Goal: Transaction & Acquisition: Purchase product/service

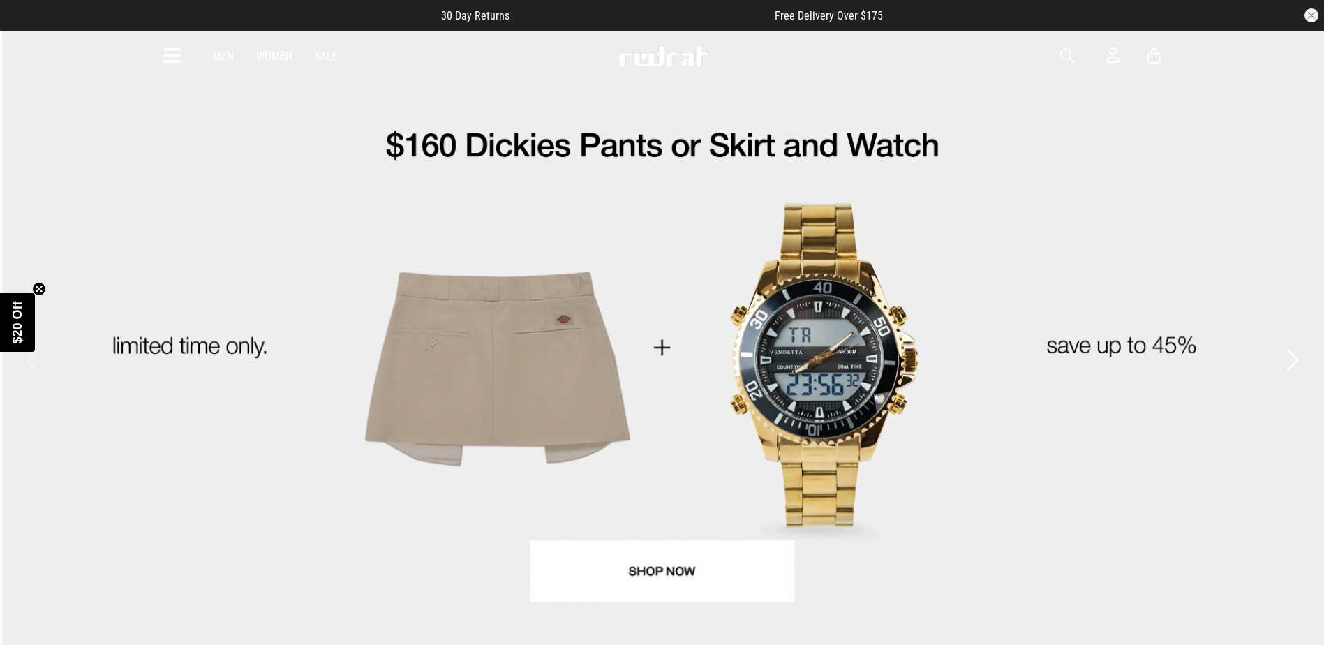
click at [1060, 54] on span "button" at bounding box center [1067, 55] width 14 height 17
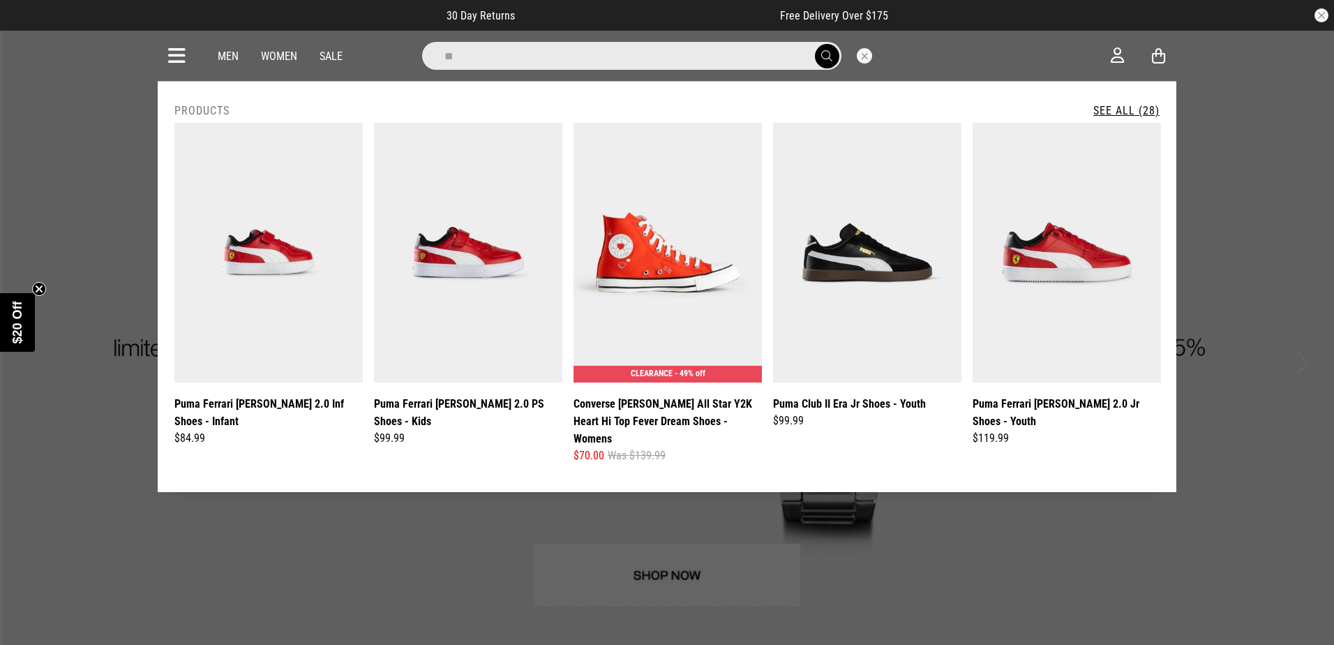
type input "*"
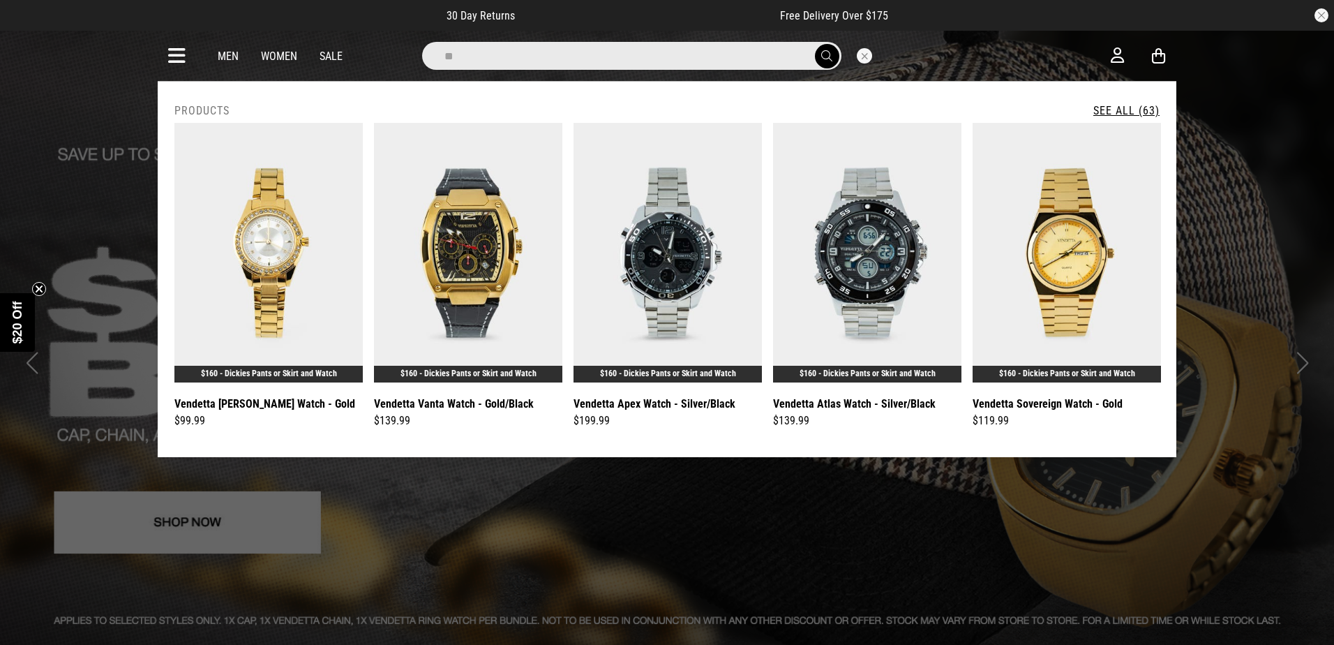
type input "*"
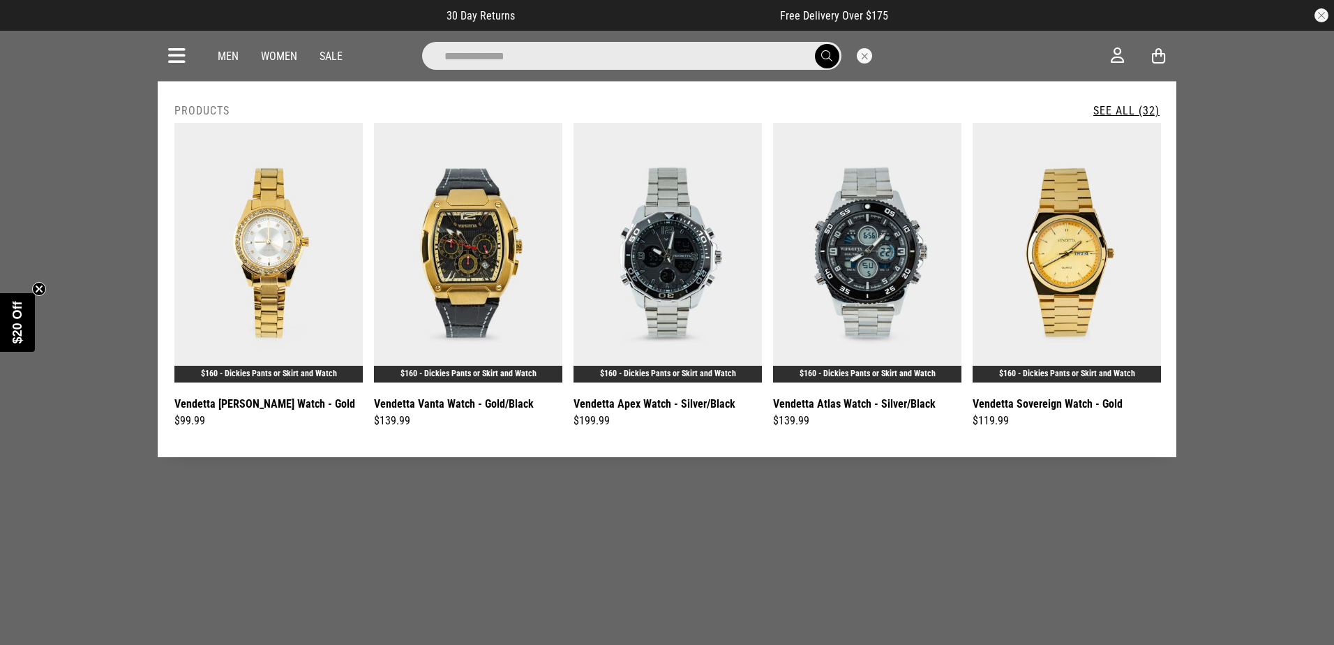
type input "**********"
click at [815, 44] on button "submit" at bounding box center [827, 56] width 24 height 24
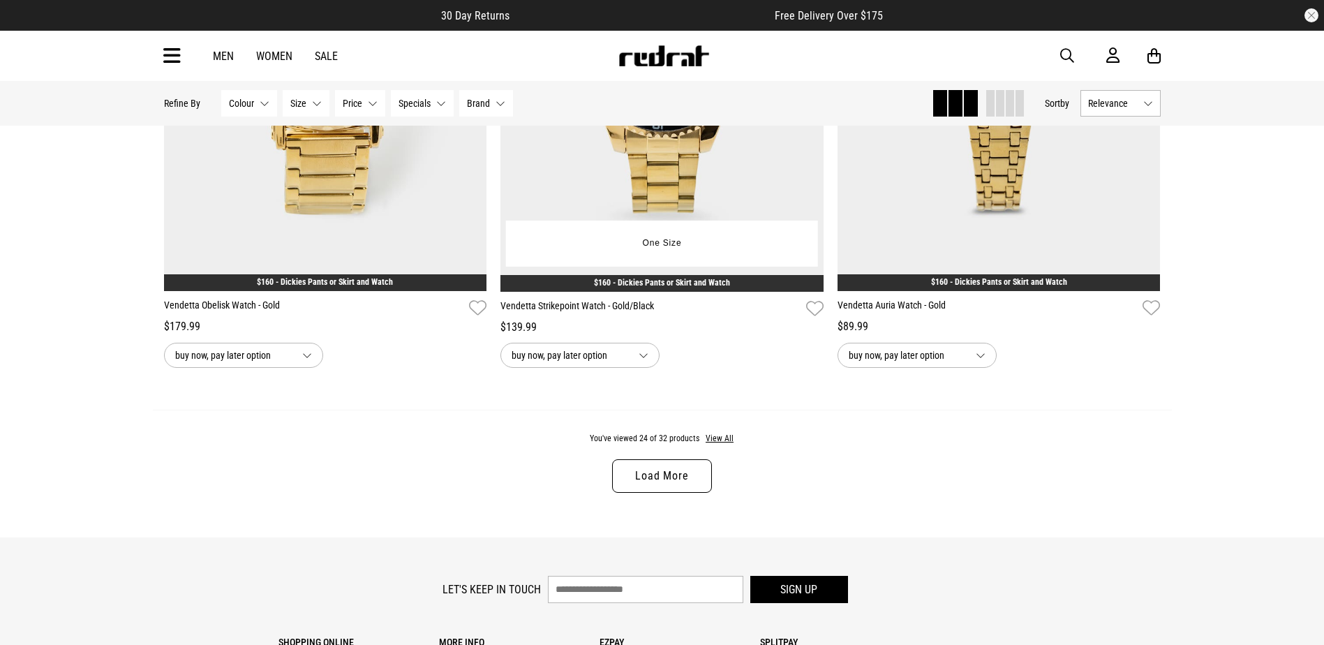
scroll to position [4187, 0]
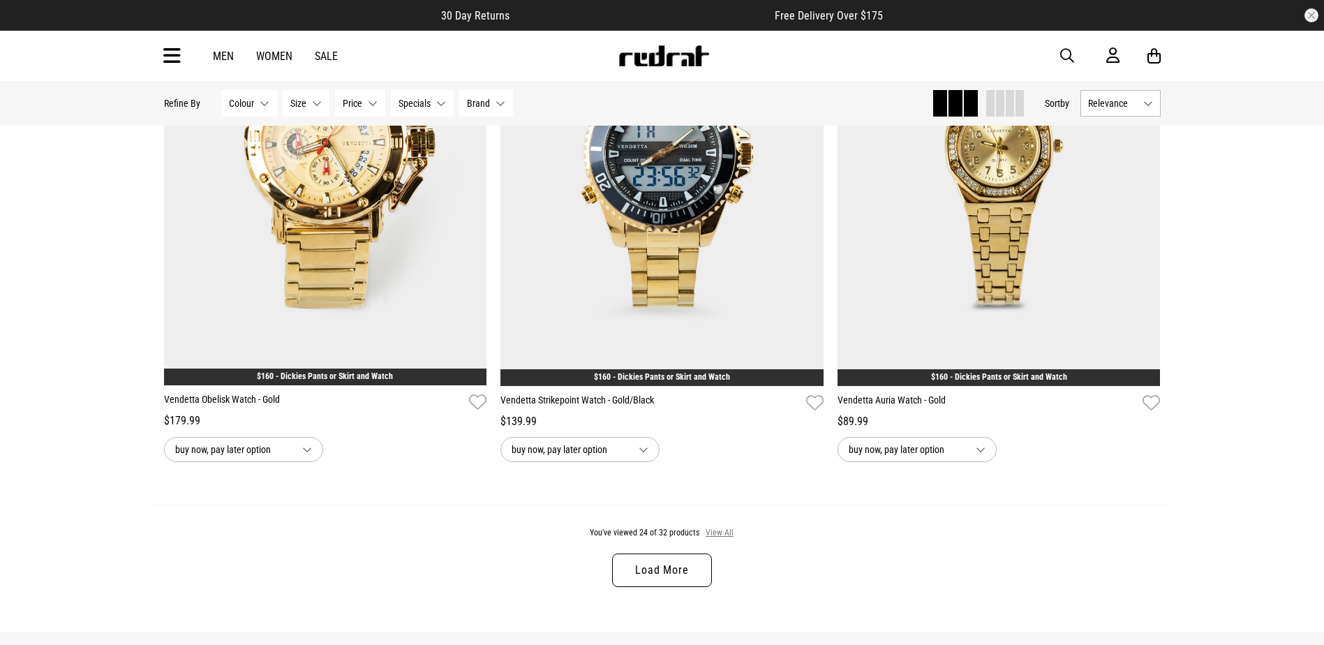
click at [717, 538] on button "View All" at bounding box center [719, 533] width 29 height 13
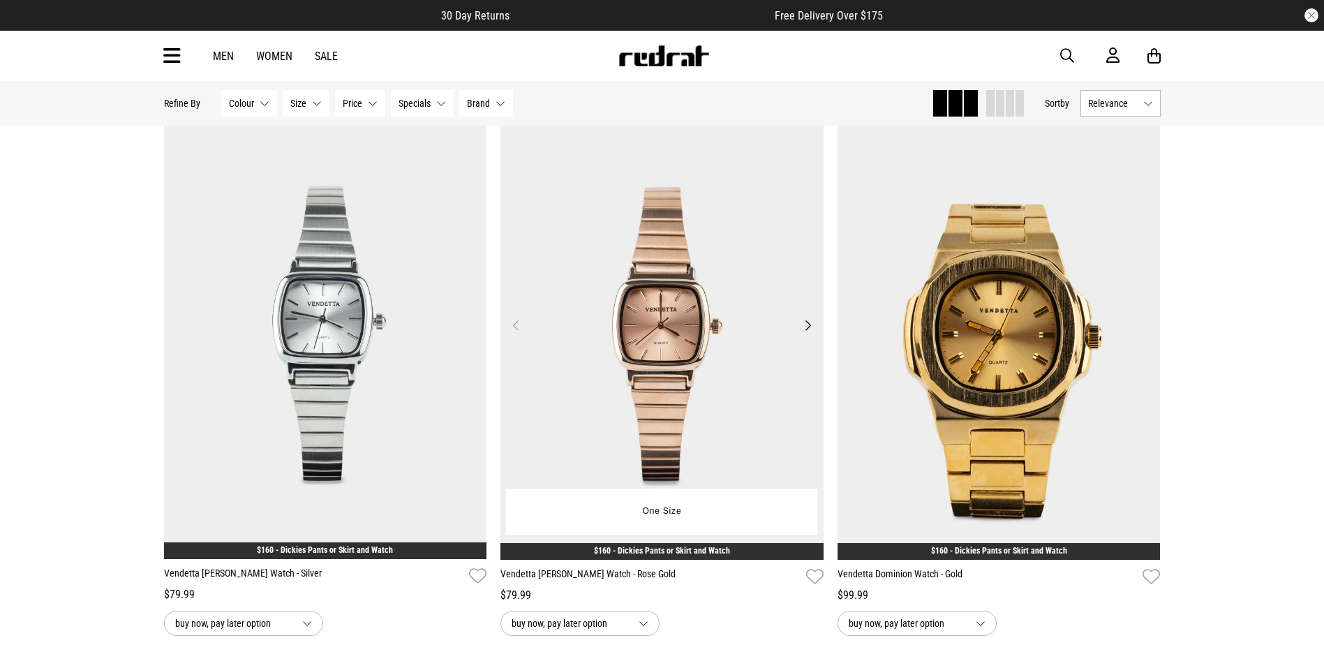
scroll to position [5250, 0]
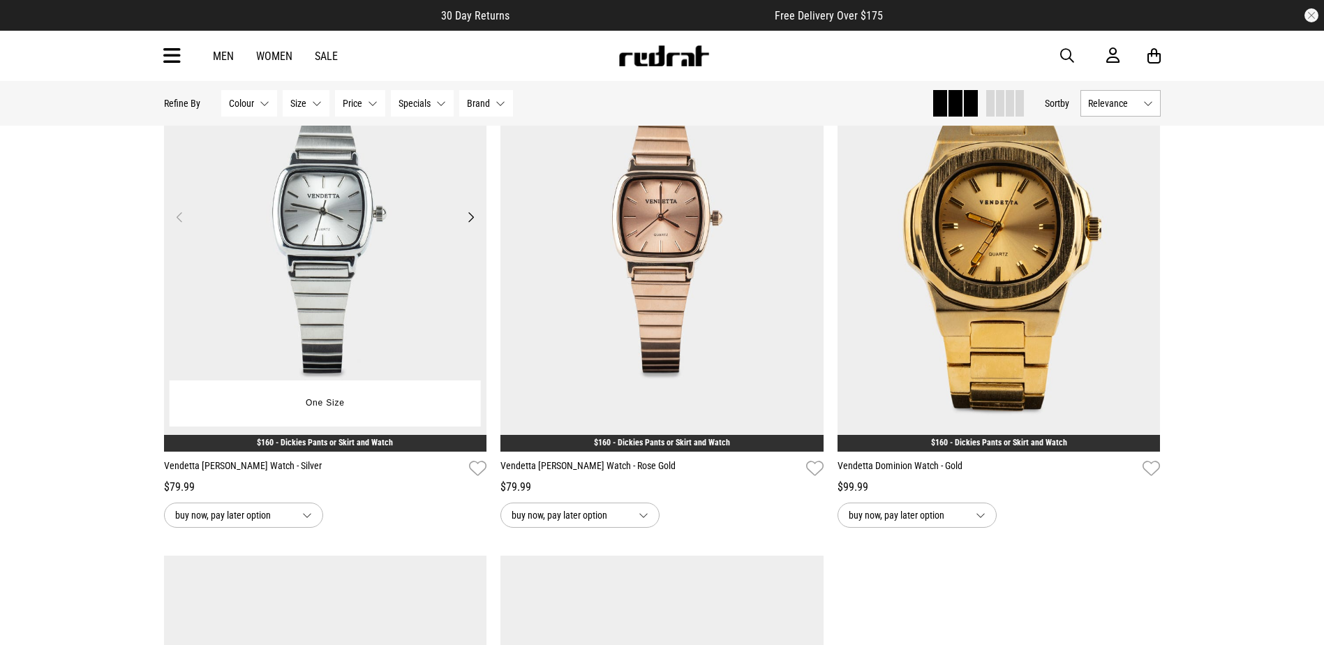
click at [338, 273] on img at bounding box center [325, 225] width 323 height 452
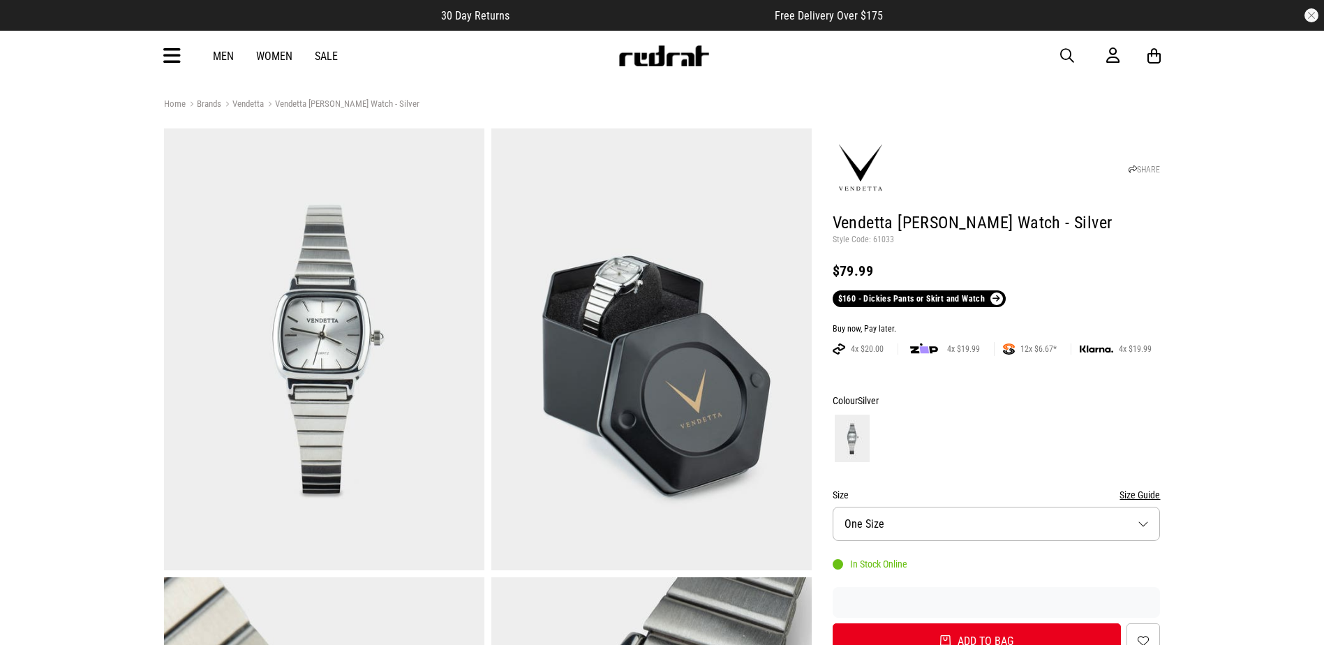
click at [879, 237] on p "Style Code: 61033" at bounding box center [996, 239] width 328 height 11
click at [880, 236] on p "Style Code: 61033" at bounding box center [996, 239] width 328 height 11
copy p "61033"
